Goal: Find specific page/section: Find specific page/section

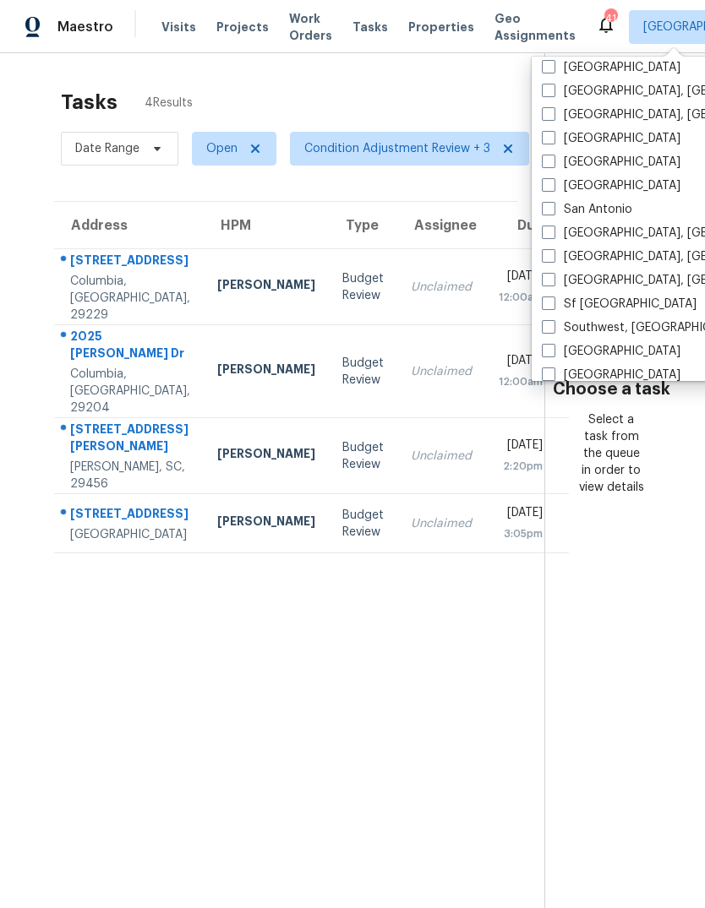
scroll to position [1023, 0]
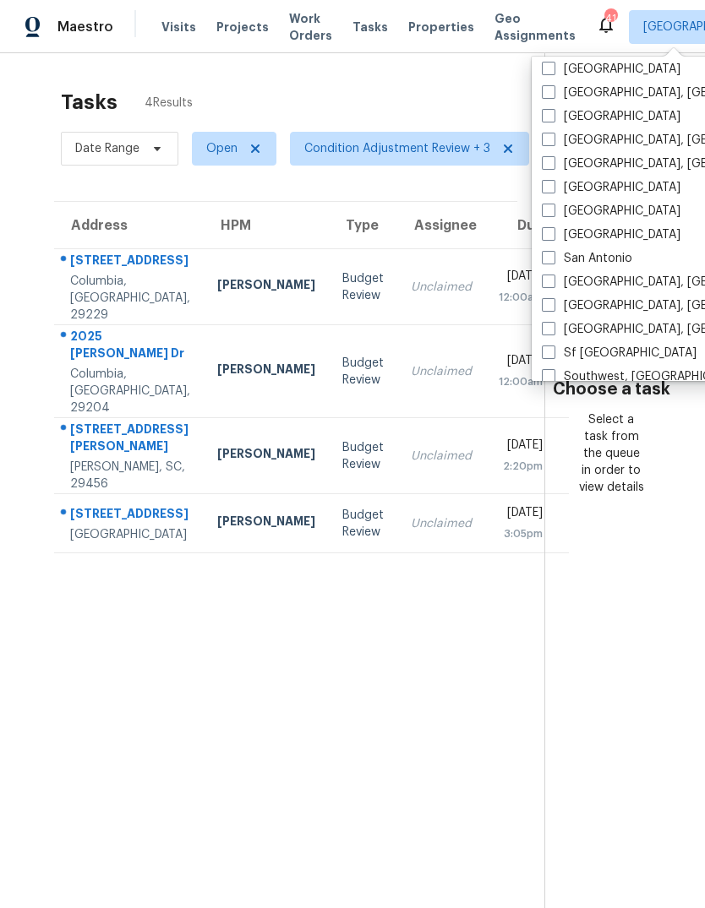
click at [559, 112] on label "[GEOGRAPHIC_DATA]" at bounding box center [611, 116] width 139 height 17
click at [553, 112] on input "[GEOGRAPHIC_DATA]" at bounding box center [547, 113] width 11 height 11
checkbox input "true"
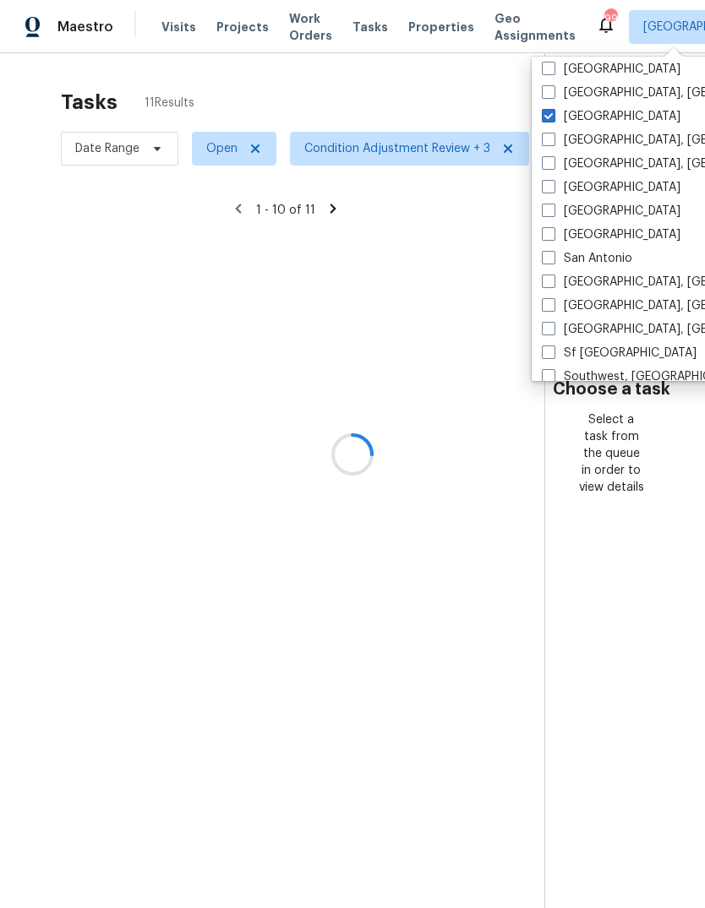
click at [552, 157] on span at bounding box center [549, 163] width 14 height 14
click at [552, 157] on input "[GEOGRAPHIC_DATA], [GEOGRAPHIC_DATA]" at bounding box center [547, 160] width 11 height 11
checkbox input "true"
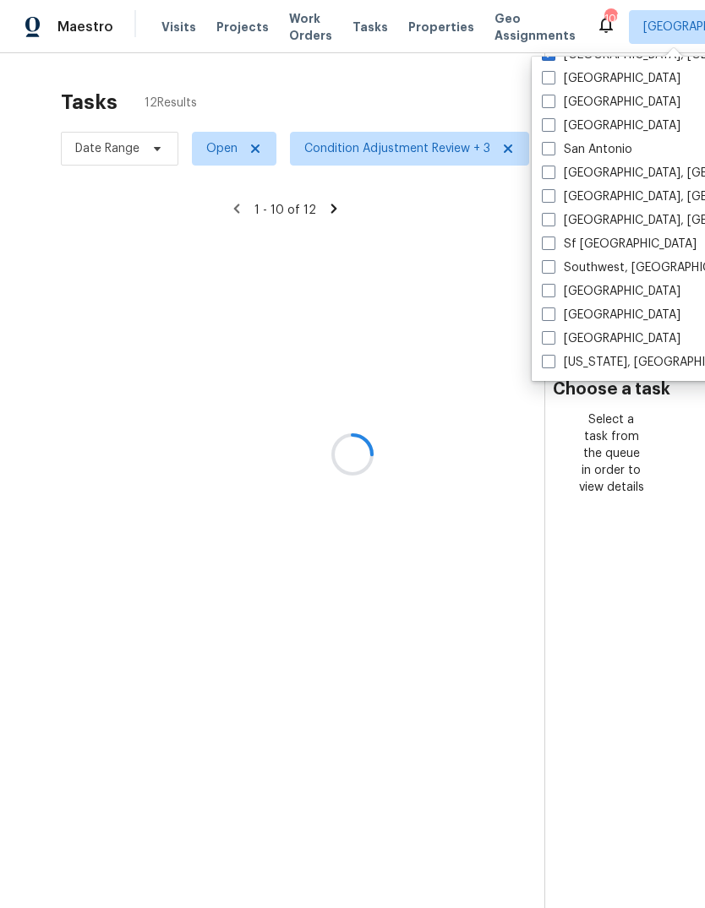
click at [553, 364] on span at bounding box center [549, 362] width 14 height 14
click at [553, 364] on input "[US_STATE], [GEOGRAPHIC_DATA]" at bounding box center [547, 359] width 11 height 11
checkbox input "true"
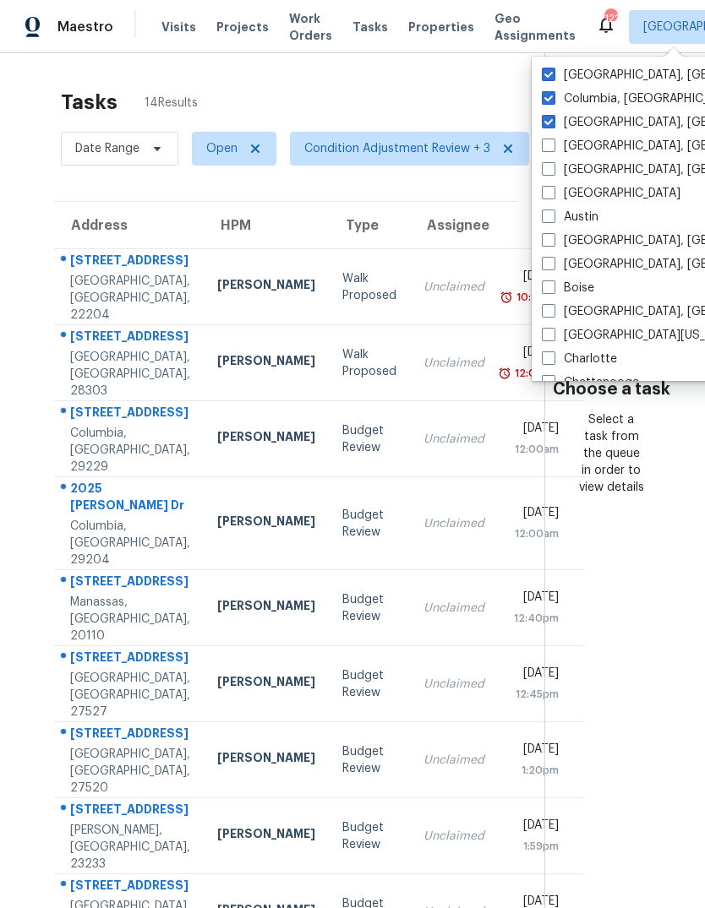
click at [558, 71] on label "[GEOGRAPHIC_DATA], [GEOGRAPHIC_DATA]" at bounding box center [673, 75] width 262 height 17
click at [553, 71] on input "[GEOGRAPHIC_DATA], [GEOGRAPHIC_DATA]" at bounding box center [547, 72] width 11 height 11
checkbox input "false"
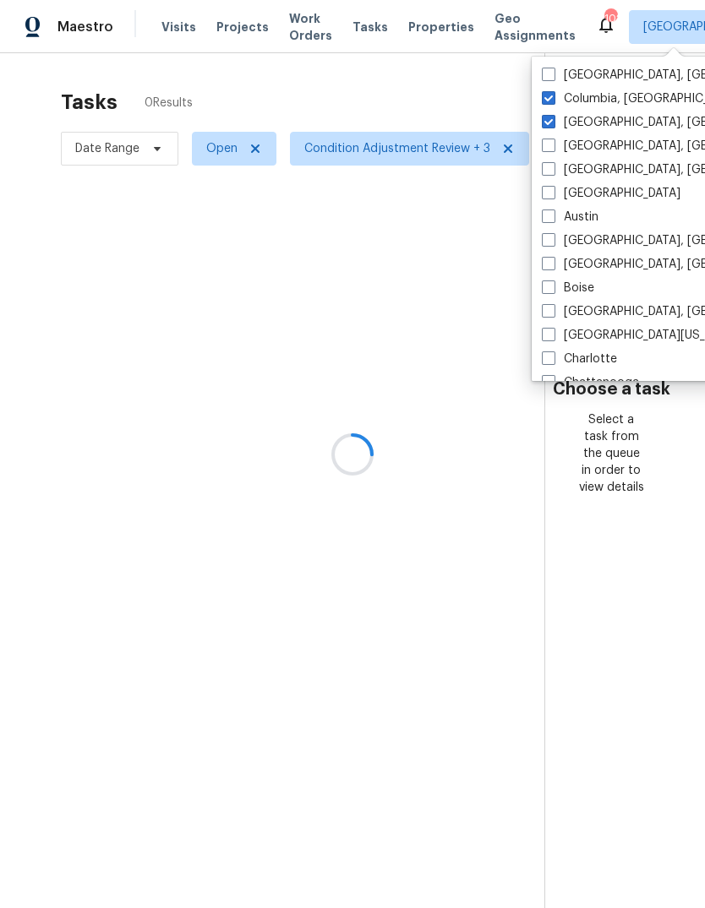
click at [559, 94] on label "Columbia, [GEOGRAPHIC_DATA]" at bounding box center [641, 98] width 199 height 17
click at [553, 94] on input "Columbia, [GEOGRAPHIC_DATA]" at bounding box center [547, 95] width 11 height 11
checkbox input "false"
click at [558, 116] on label "[GEOGRAPHIC_DATA], [GEOGRAPHIC_DATA]" at bounding box center [673, 122] width 262 height 17
click at [553, 116] on input "[GEOGRAPHIC_DATA], [GEOGRAPHIC_DATA]" at bounding box center [547, 119] width 11 height 11
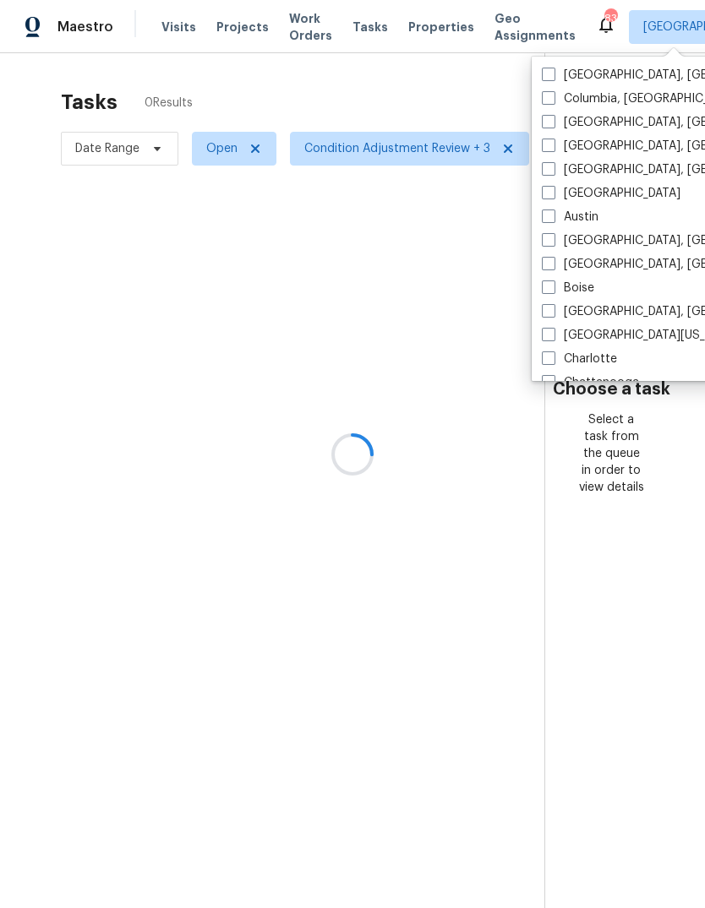
checkbox input "false"
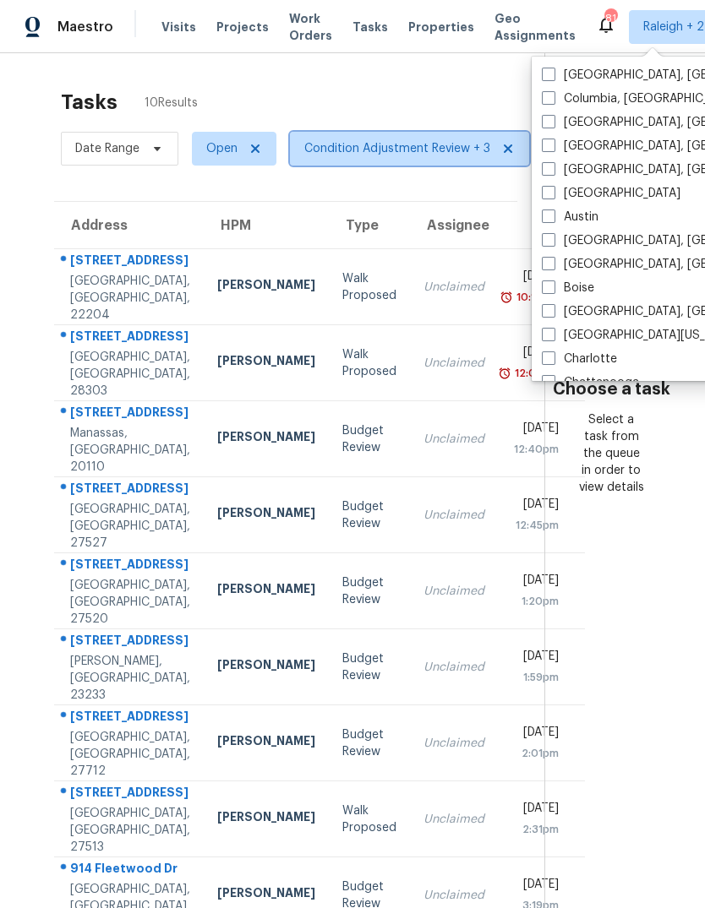
click at [405, 155] on span "Condition Adjustment Review + 3" at bounding box center [397, 148] width 186 height 17
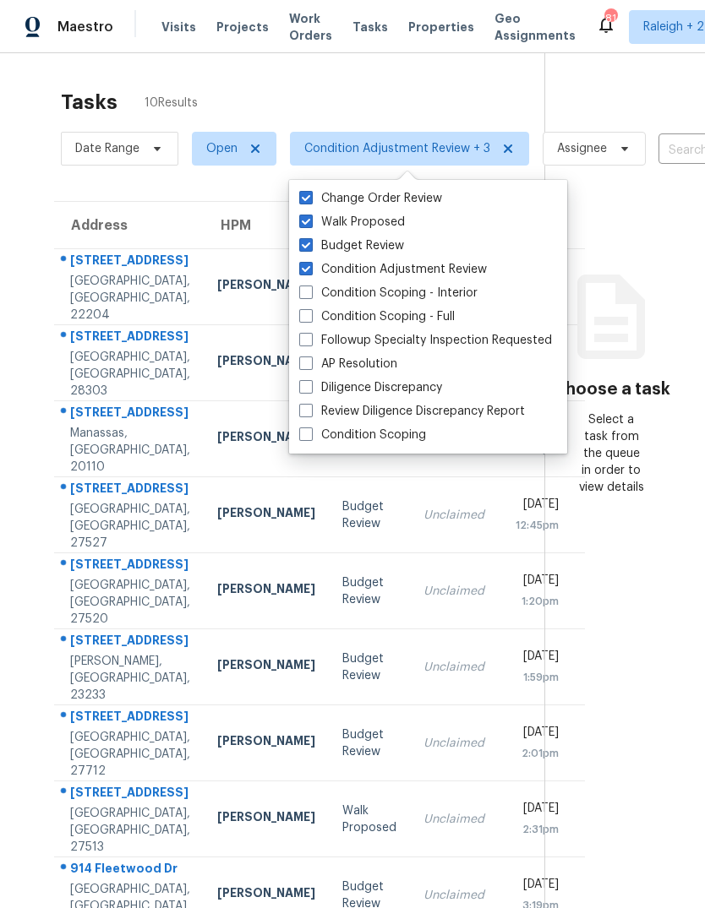
click at [308, 223] on span at bounding box center [306, 222] width 14 height 14
click at [308, 223] on input "Walk Proposed" at bounding box center [304, 219] width 11 height 11
checkbox input "false"
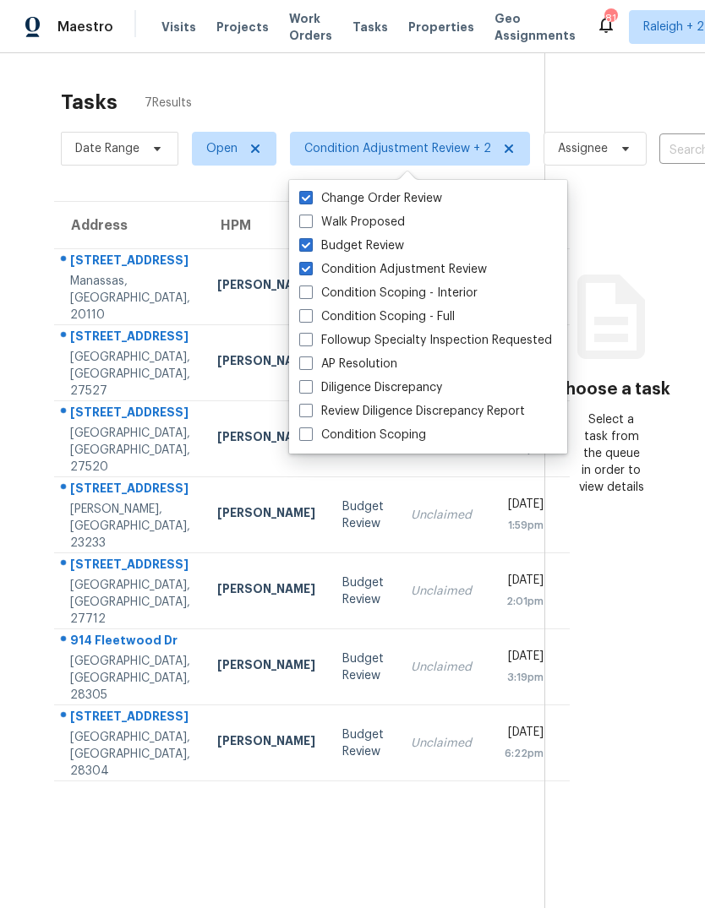
click at [315, 384] on label "Diligence Discrepancy" at bounding box center [370, 387] width 143 height 17
click at [310, 384] on input "Diligence Discrepancy" at bounding box center [304, 384] width 11 height 11
checkbox input "true"
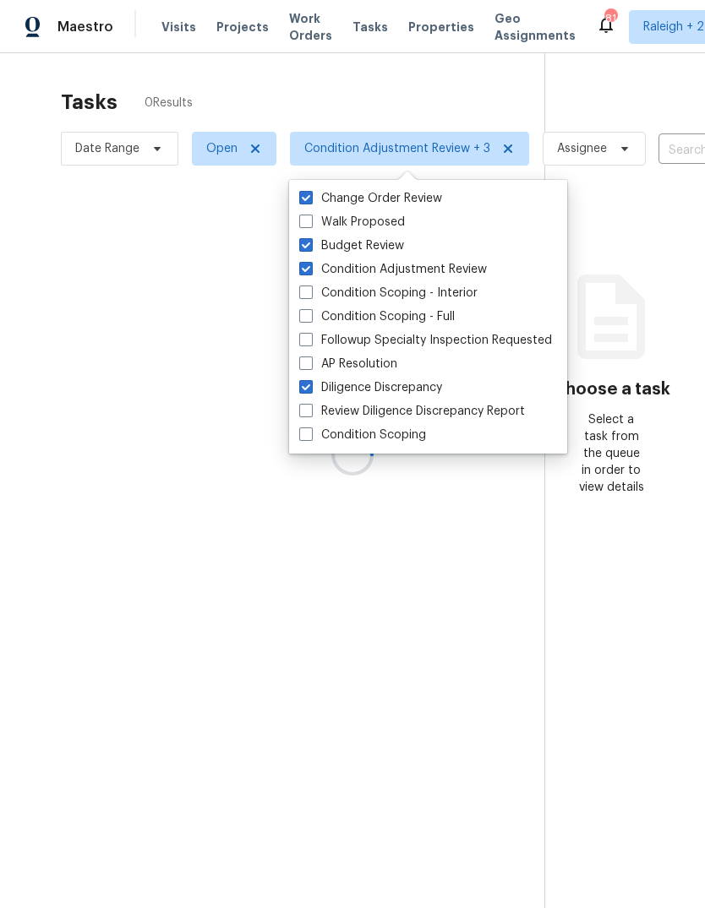
click at [313, 404] on label "Review Diligence Discrepancy Report" at bounding box center [412, 411] width 226 height 17
click at [310, 404] on input "Review Diligence Discrepancy Report" at bounding box center [304, 408] width 11 height 11
checkbox input "true"
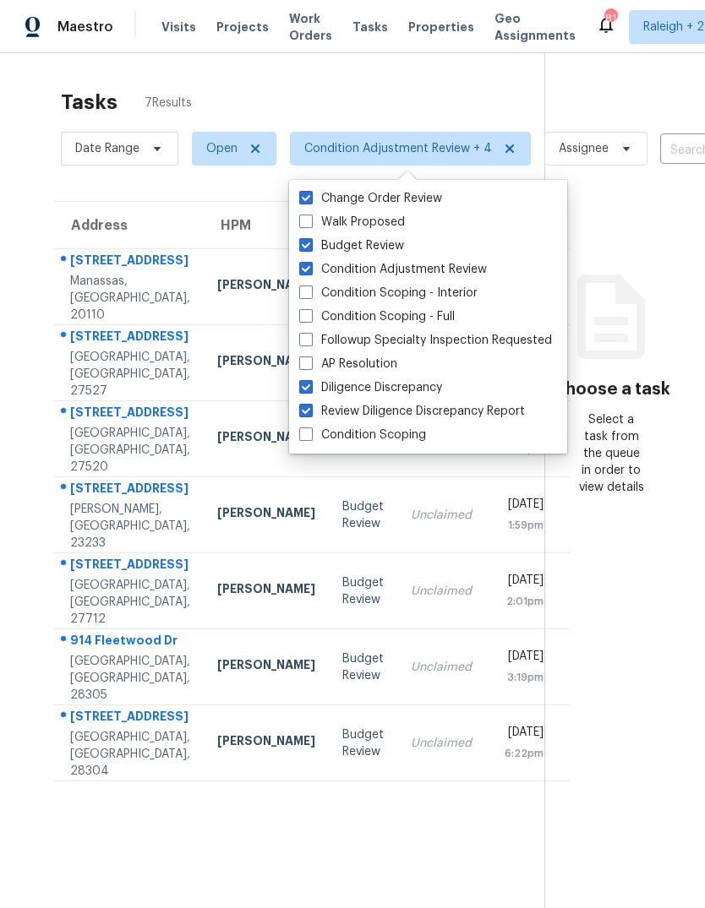
click at [436, 87] on div "Tasks 7 Results" at bounding box center [302, 102] width 483 height 44
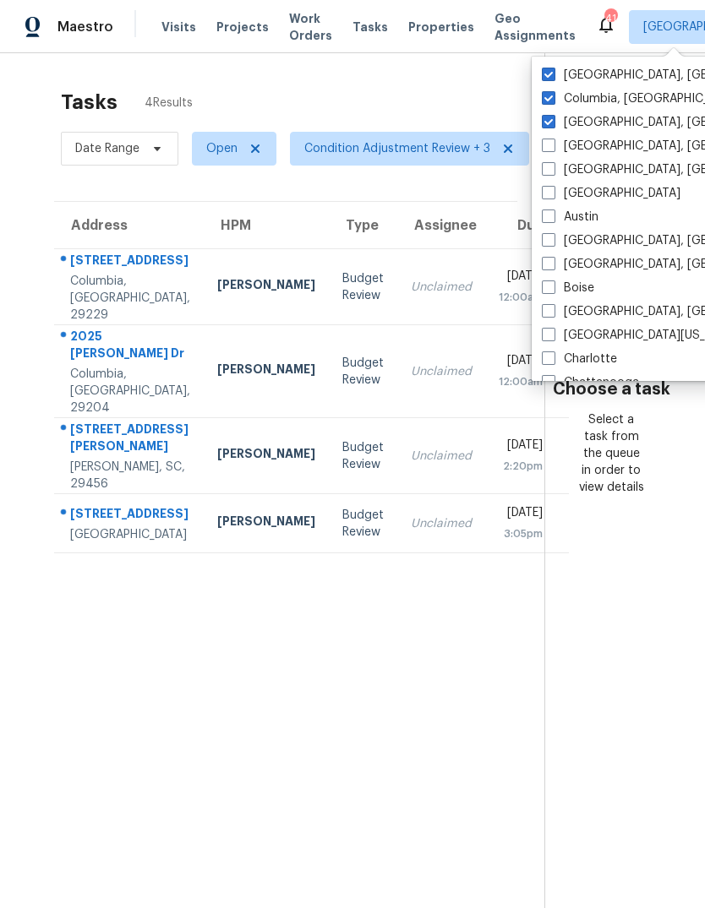
click at [553, 80] on span at bounding box center [549, 75] width 14 height 14
click at [553, 78] on input "[GEOGRAPHIC_DATA], [GEOGRAPHIC_DATA]" at bounding box center [547, 72] width 11 height 11
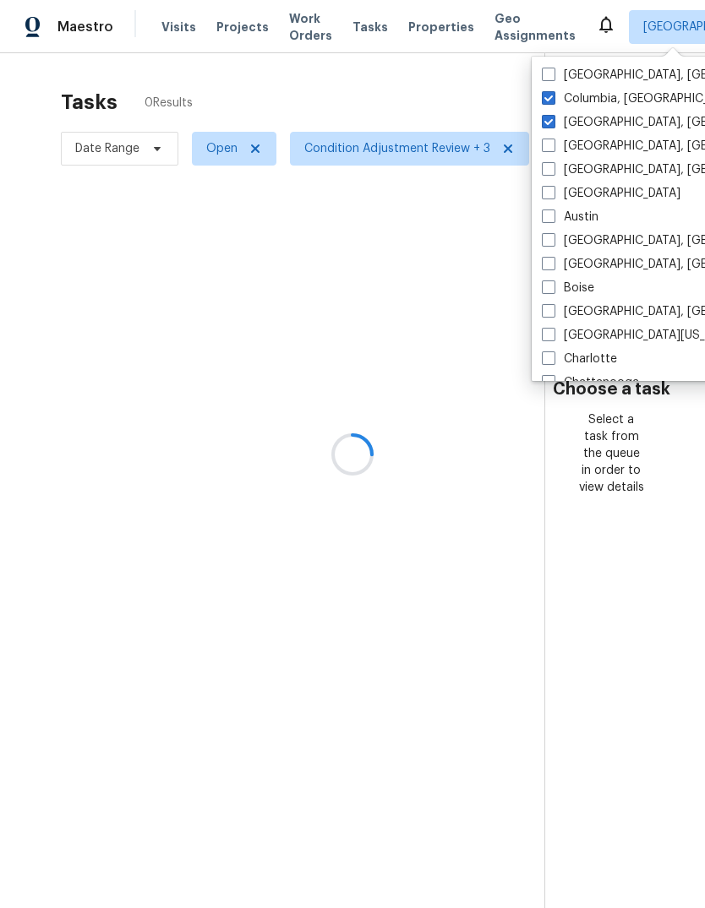
click at [553, 79] on span at bounding box center [549, 75] width 14 height 14
click at [553, 78] on input "[GEOGRAPHIC_DATA], [GEOGRAPHIC_DATA]" at bounding box center [547, 72] width 11 height 11
checkbox input "true"
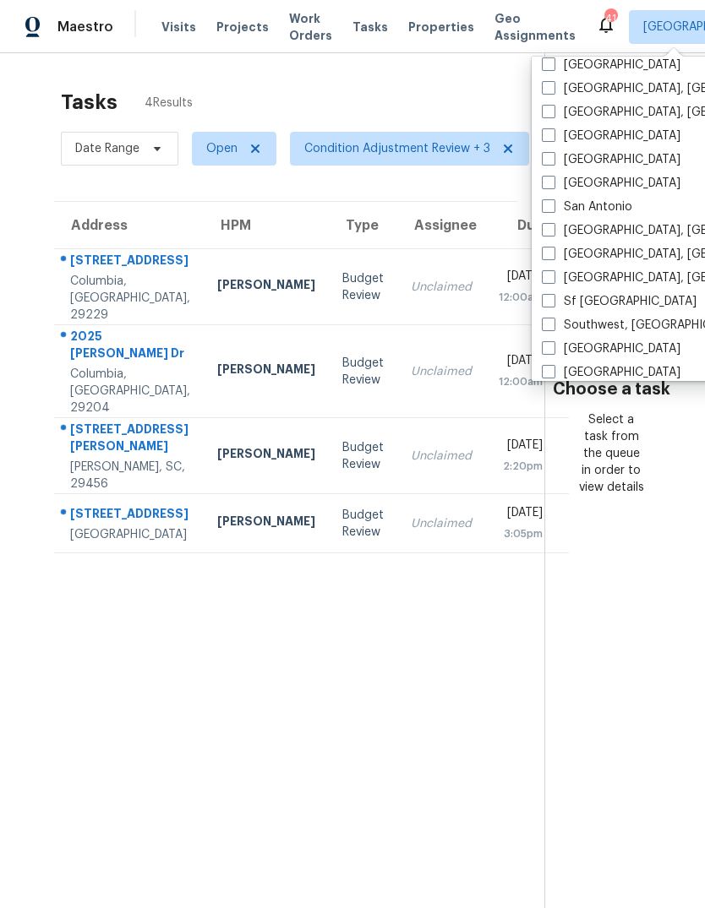
scroll to position [1022, 0]
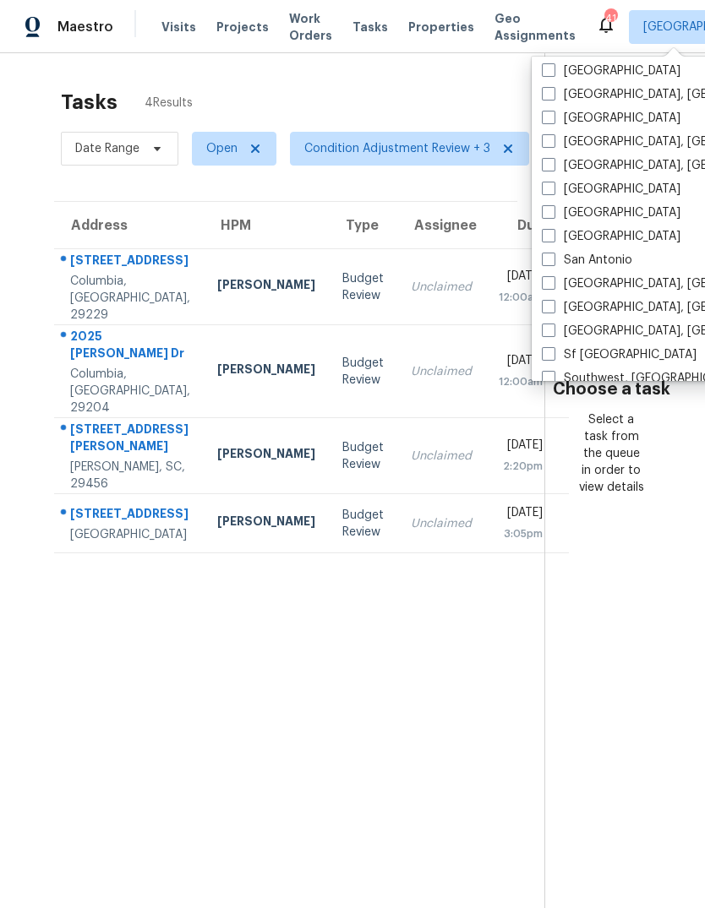
click at [552, 123] on span at bounding box center [549, 118] width 14 height 14
click at [552, 121] on input "[GEOGRAPHIC_DATA]" at bounding box center [547, 115] width 11 height 11
checkbox input "true"
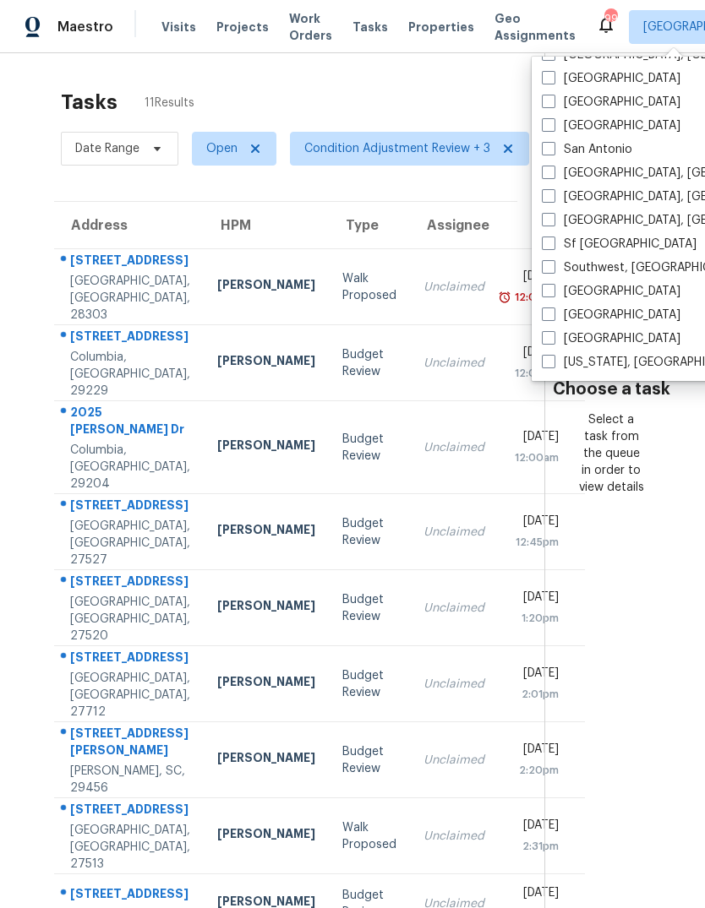
scroll to position [1132, 0]
click at [557, 363] on label "[US_STATE], [GEOGRAPHIC_DATA]" at bounding box center [646, 362] width 209 height 17
click at [553, 363] on input "[US_STATE], [GEOGRAPHIC_DATA]" at bounding box center [547, 359] width 11 height 11
checkbox input "true"
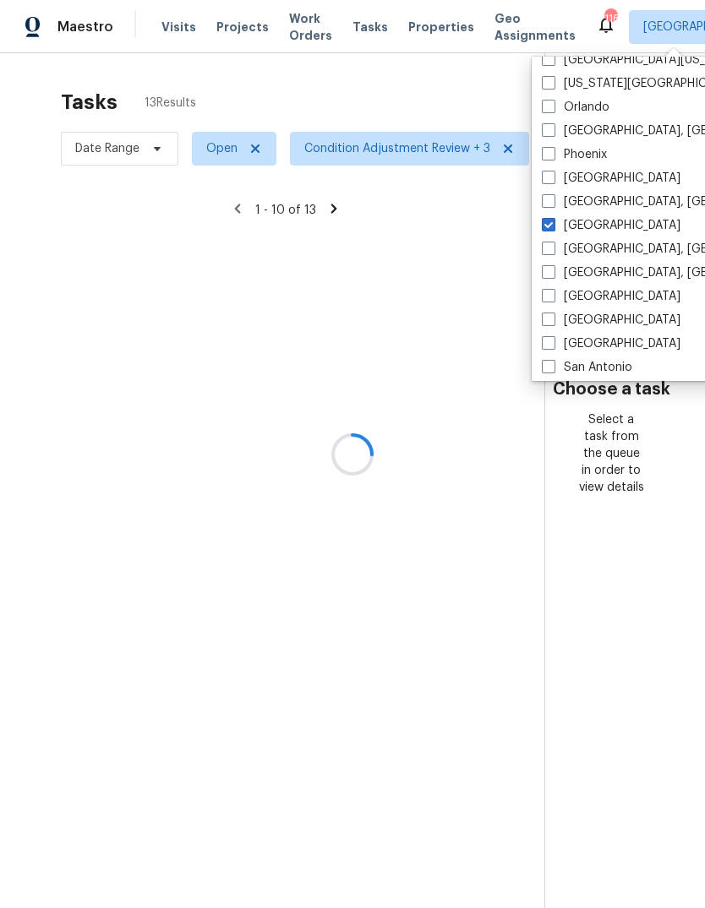
scroll to position [912, 0]
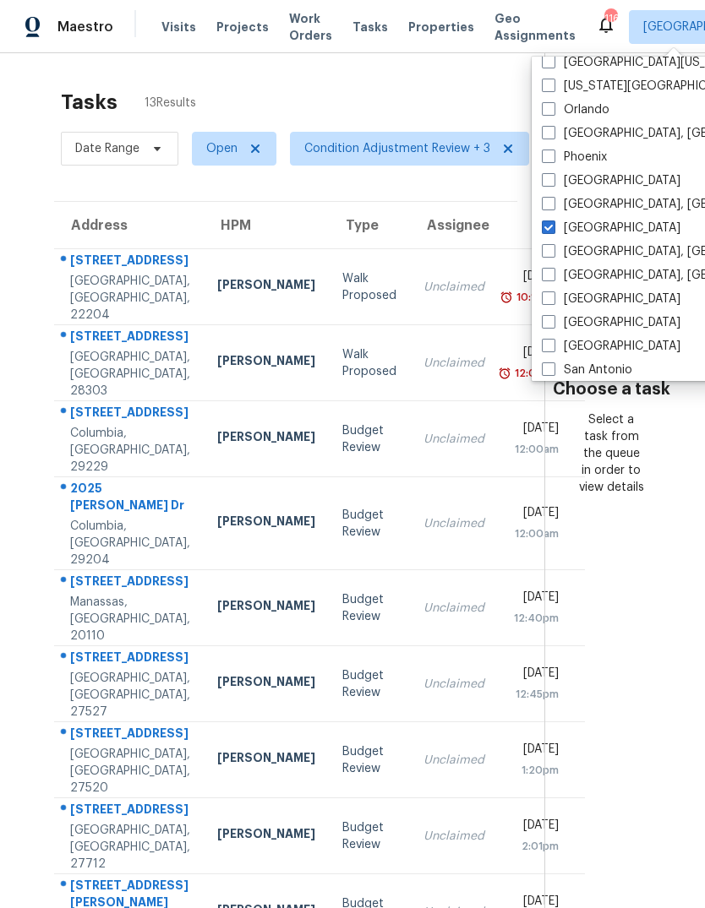
click at [557, 275] on label "[GEOGRAPHIC_DATA], [GEOGRAPHIC_DATA]" at bounding box center [673, 275] width 262 height 17
click at [553, 275] on input "[GEOGRAPHIC_DATA], [GEOGRAPHIC_DATA]" at bounding box center [547, 272] width 11 height 11
checkbox input "true"
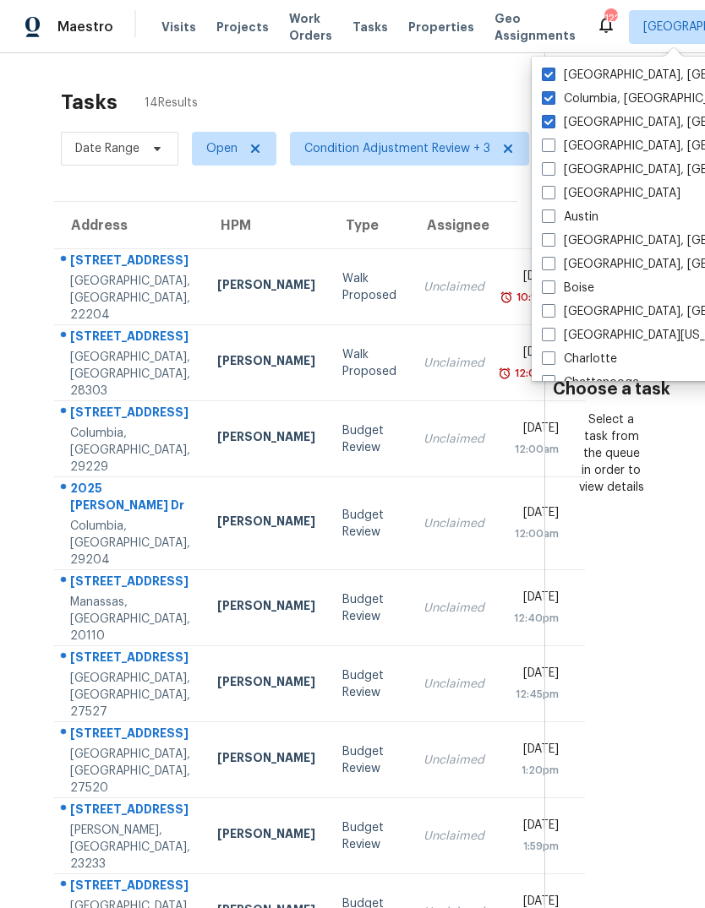
click at [553, 75] on span at bounding box center [549, 75] width 14 height 14
click at [553, 75] on input "[GEOGRAPHIC_DATA], [GEOGRAPHIC_DATA]" at bounding box center [547, 72] width 11 height 11
checkbox input "false"
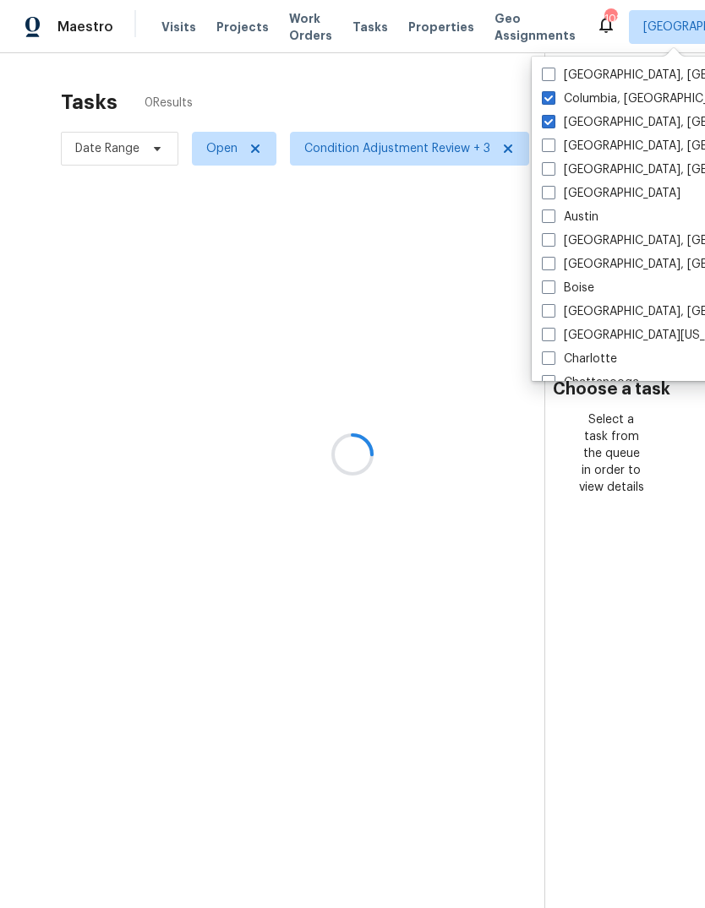
click at [552, 97] on span at bounding box center [549, 98] width 14 height 14
click at [552, 97] on input "Columbia, [GEOGRAPHIC_DATA]" at bounding box center [547, 95] width 11 height 11
checkbox input "false"
click at [559, 117] on label "[GEOGRAPHIC_DATA], [GEOGRAPHIC_DATA]" at bounding box center [673, 122] width 262 height 17
click at [553, 117] on input "[GEOGRAPHIC_DATA], [GEOGRAPHIC_DATA]" at bounding box center [547, 119] width 11 height 11
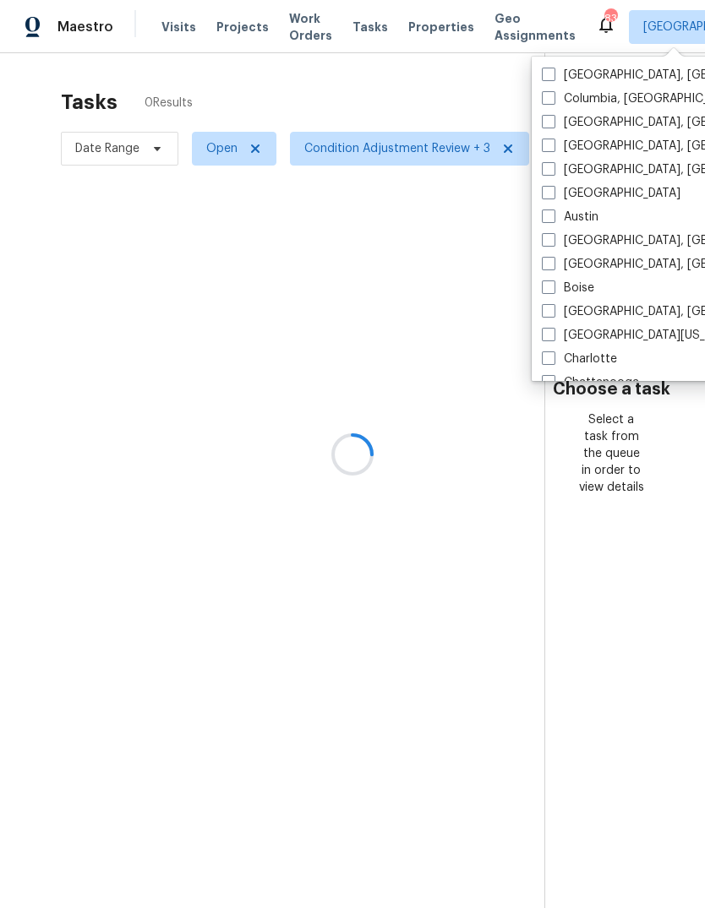
checkbox input "false"
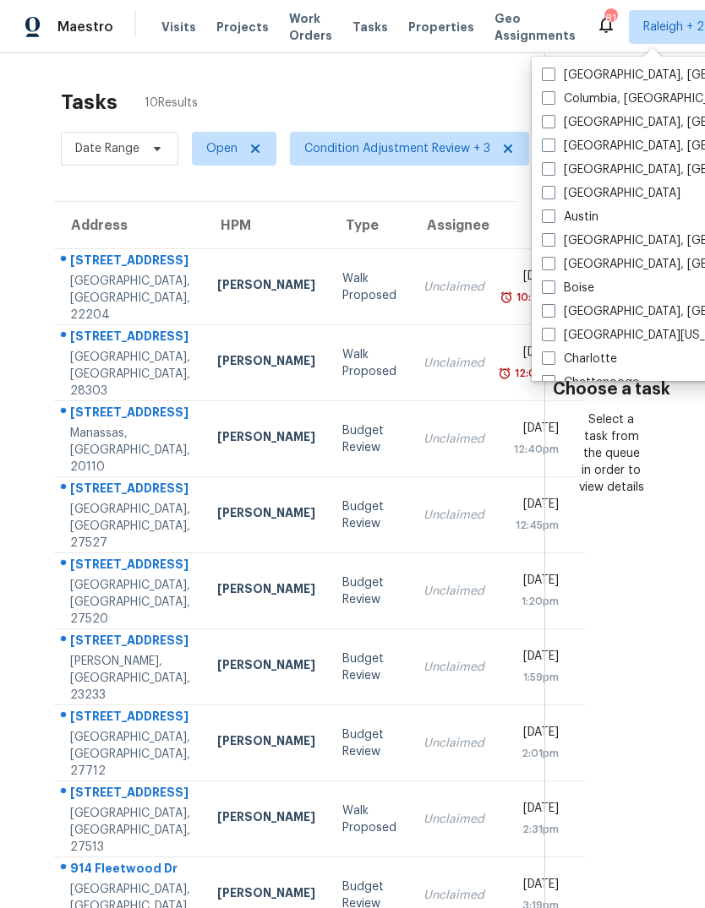
click at [177, 34] on span "Visits" at bounding box center [178, 27] width 35 height 17
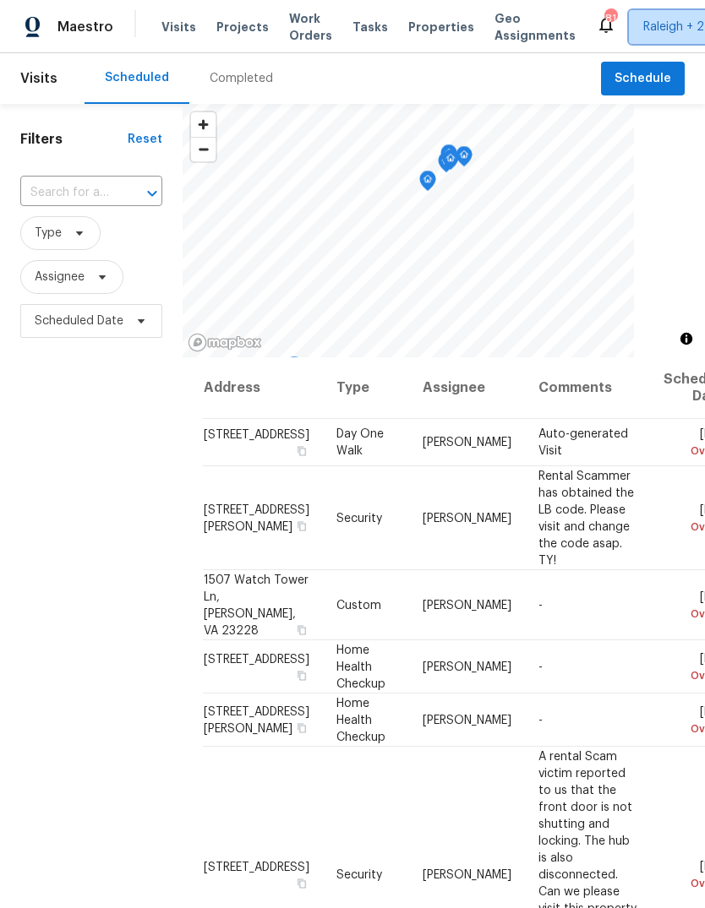
click at [643, 37] on span "Raleigh + 2" at bounding box center [686, 27] width 114 height 34
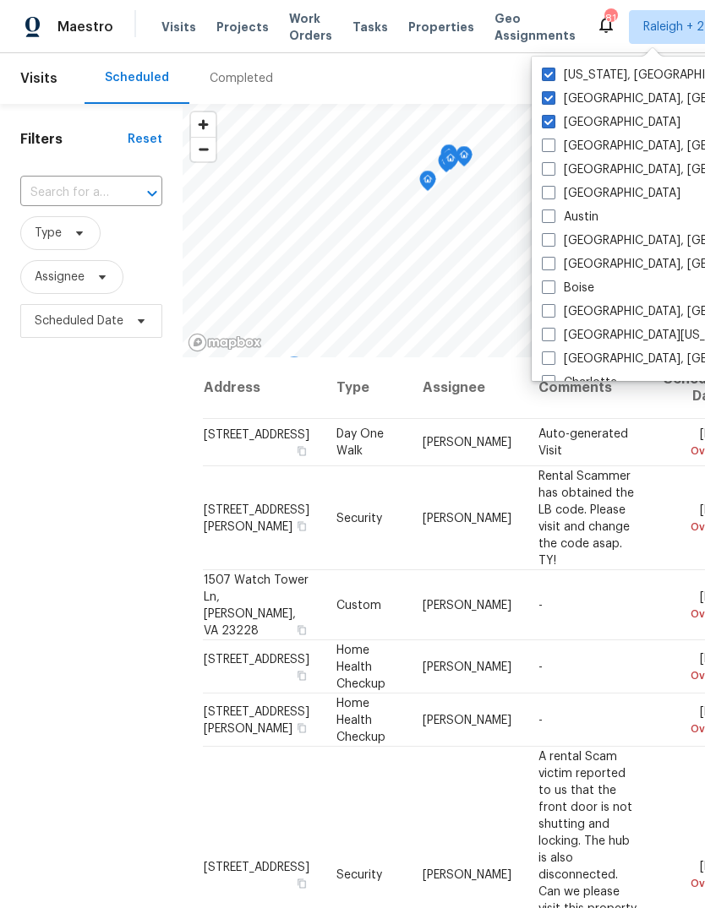
click at [553, 68] on span at bounding box center [549, 75] width 14 height 14
click at [553, 68] on input "[US_STATE], [GEOGRAPHIC_DATA]" at bounding box center [547, 72] width 11 height 11
checkbox input "false"
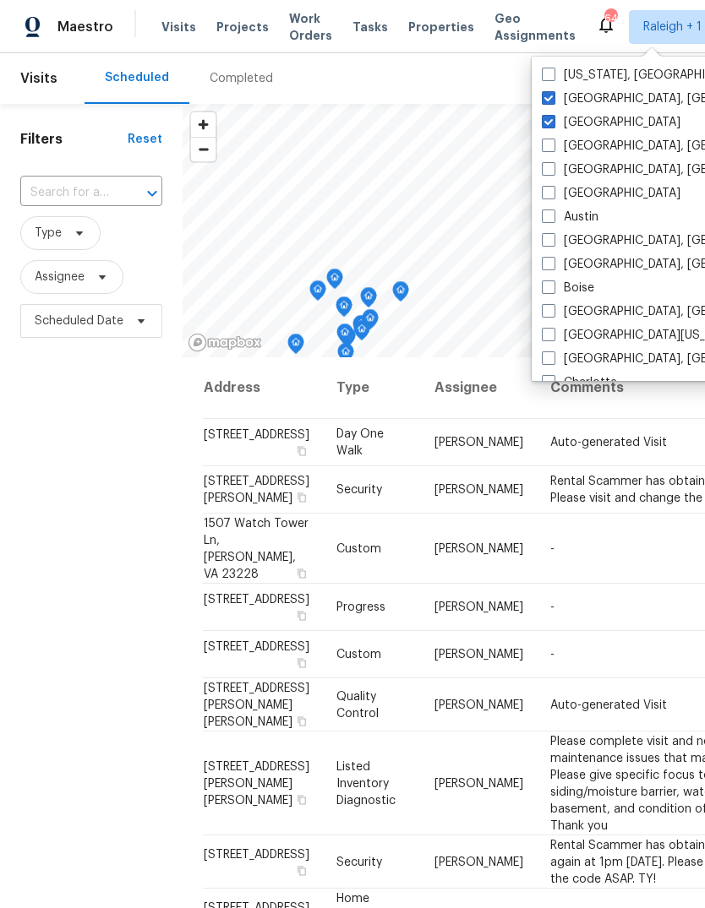
click at [559, 124] on label "[GEOGRAPHIC_DATA]" at bounding box center [611, 122] width 139 height 17
click at [553, 124] on input "[GEOGRAPHIC_DATA]" at bounding box center [547, 119] width 11 height 11
checkbox input "false"
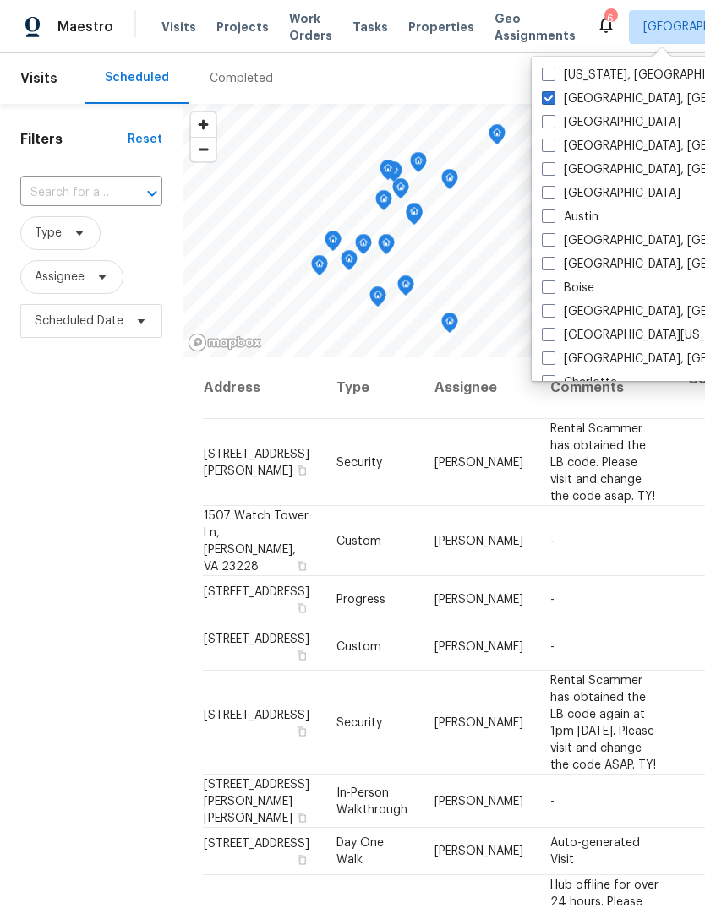
click at [57, 644] on div "Filters Reset ​ Type Assignee Scheduled Date" at bounding box center [91, 594] width 183 height 980
